Goal: Information Seeking & Learning: Learn about a topic

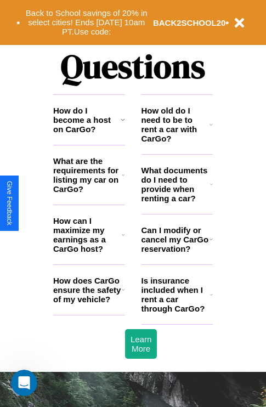
scroll to position [1327, 0]
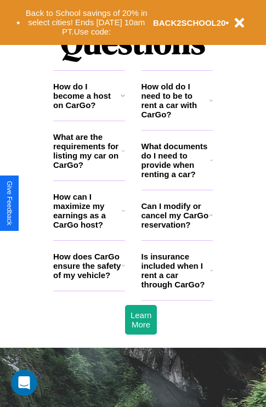
click at [89, 110] on h3 "How do I become a host on CarGo?" at bounding box center [86, 96] width 67 height 28
click at [211, 164] on icon at bounding box center [211, 160] width 3 height 9
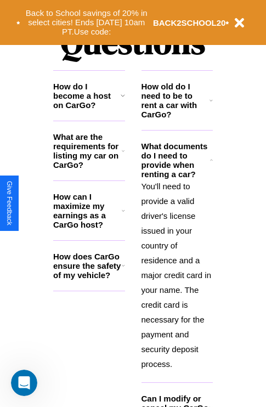
click at [89, 228] on h3 "How can I maximize my earnings as a CarGo host?" at bounding box center [87, 210] width 68 height 37
click at [123, 215] on icon at bounding box center [123, 210] width 3 height 9
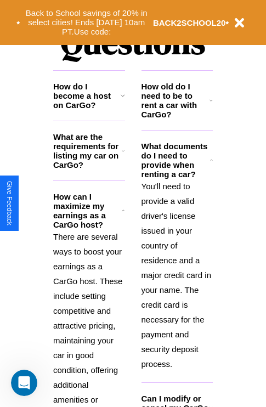
click at [176, 273] on p "You'll need to provide a valid driver's license issued in your country of resid…" at bounding box center [177, 275] width 72 height 192
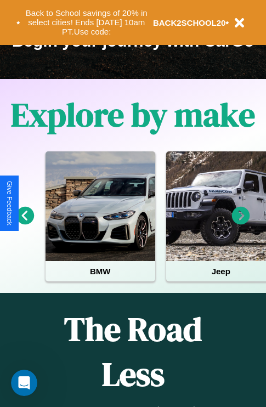
scroll to position [169, 0]
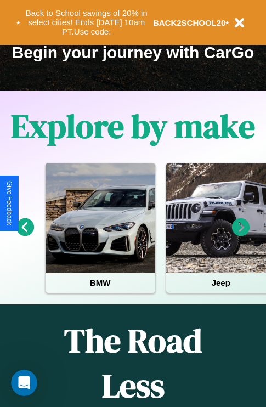
click at [25, 234] on icon at bounding box center [25, 227] width 18 height 18
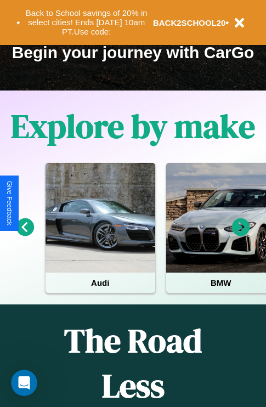
click at [25, 234] on icon at bounding box center [25, 227] width 18 height 18
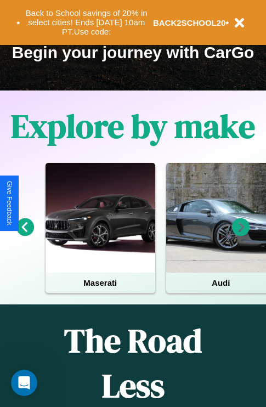
click at [241, 234] on icon at bounding box center [241, 227] width 18 height 18
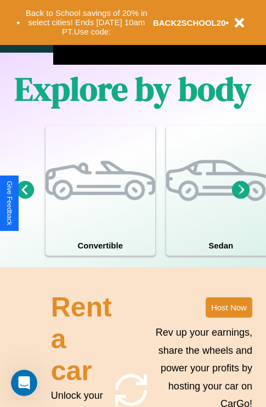
scroll to position [854, 0]
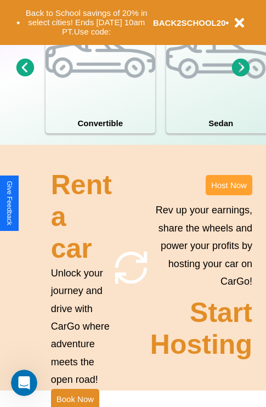
click at [228, 195] on button "Host Now" at bounding box center [228, 185] width 47 height 20
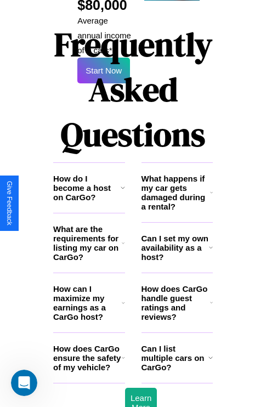
scroll to position [1783, 0]
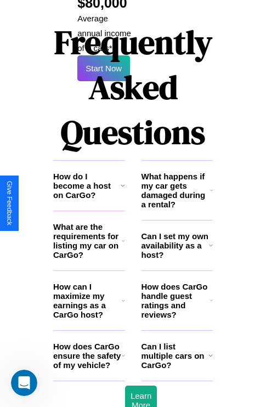
click at [176, 231] on h3 "Can I set my own availability as a host?" at bounding box center [174, 245] width 67 height 28
click at [89, 222] on h3 "What are the requirements for listing my car on CarGo?" at bounding box center [87, 240] width 68 height 37
click at [176, 282] on h3 "How does CarGo handle guest ratings and reviews?" at bounding box center [175, 300] width 68 height 37
click at [123, 236] on icon at bounding box center [123, 240] width 3 height 9
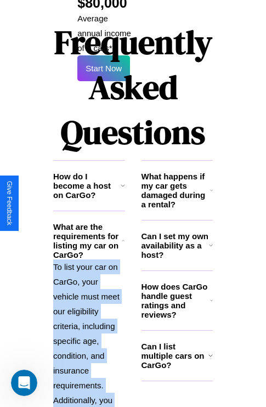
scroll to position [1902, 0]
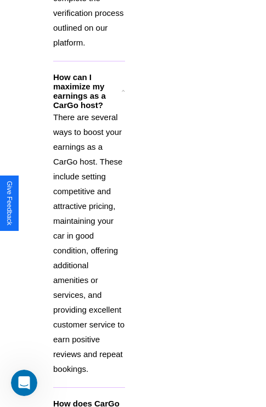
click at [89, 398] on h3 "How does CarGo ensure the safety of my vehicle?" at bounding box center [87, 412] width 68 height 28
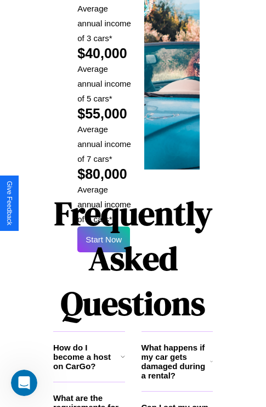
click at [104, 203] on h1 "Frequently Asked Questions" at bounding box center [132, 258] width 159 height 146
